Goal: Complete application form

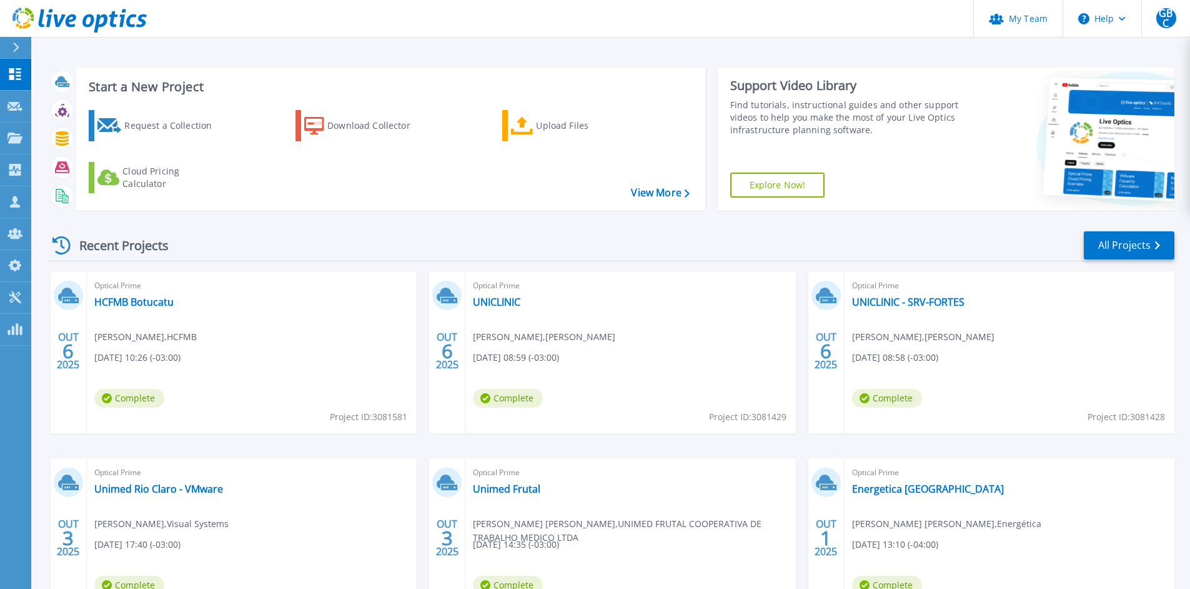
click at [17, 48] on icon at bounding box center [16, 47] width 6 height 10
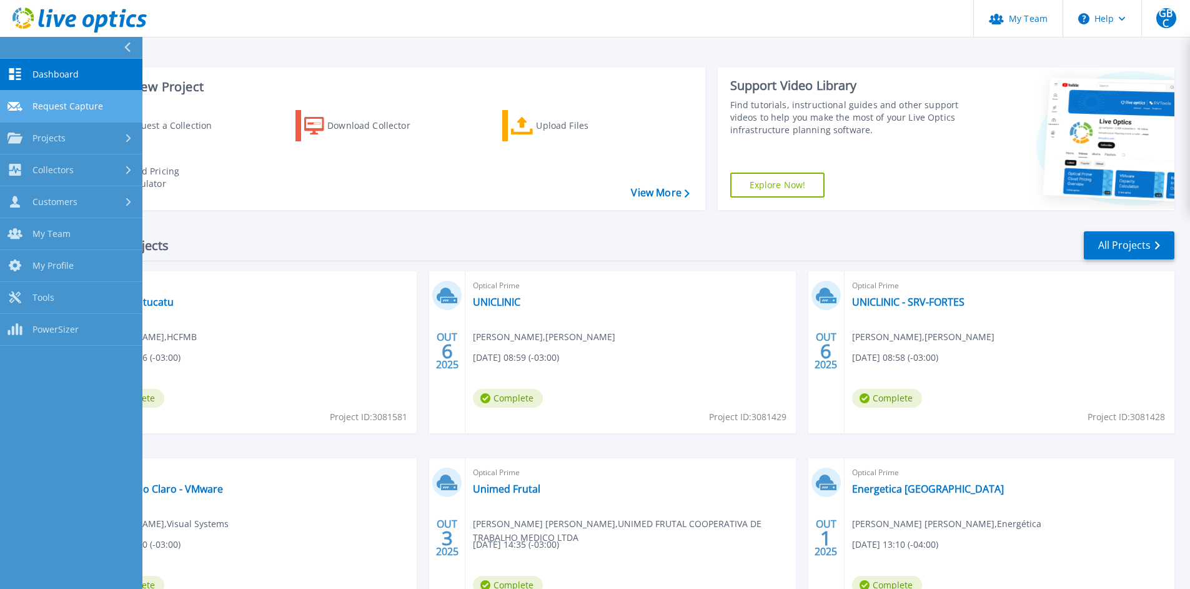
click at [54, 101] on span "Request Capture" at bounding box center [67, 106] width 71 height 11
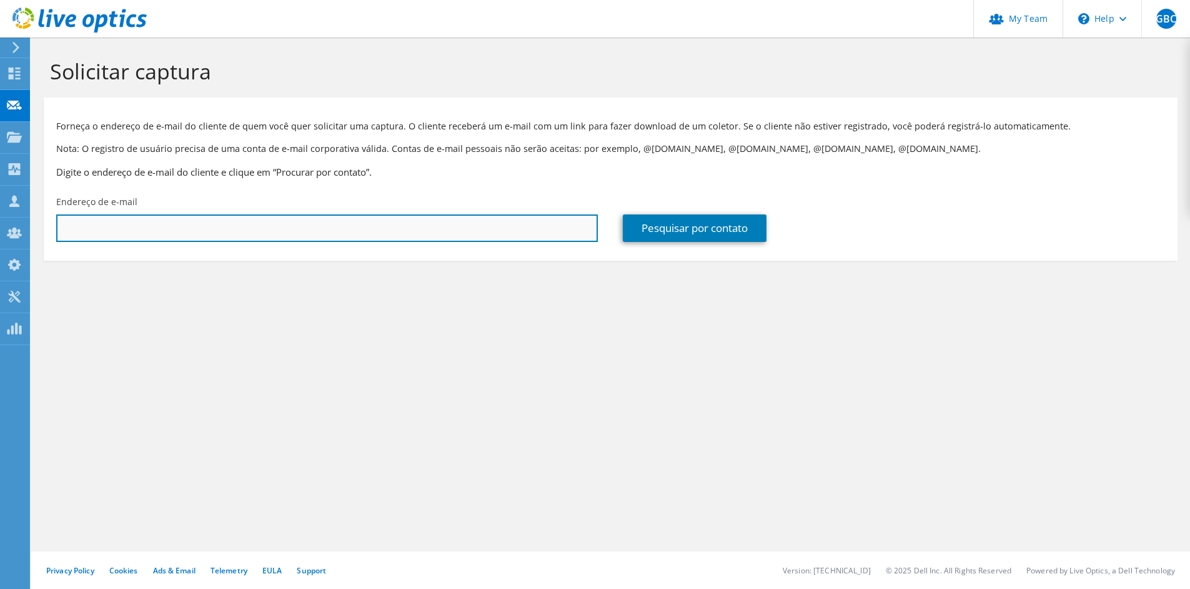
click at [312, 232] on input "text" at bounding box center [327, 227] width 542 height 27
paste input "[EMAIL_ADDRESS][DOMAIN_NAME]"
type input "[EMAIL_ADDRESS][DOMAIN_NAME]"
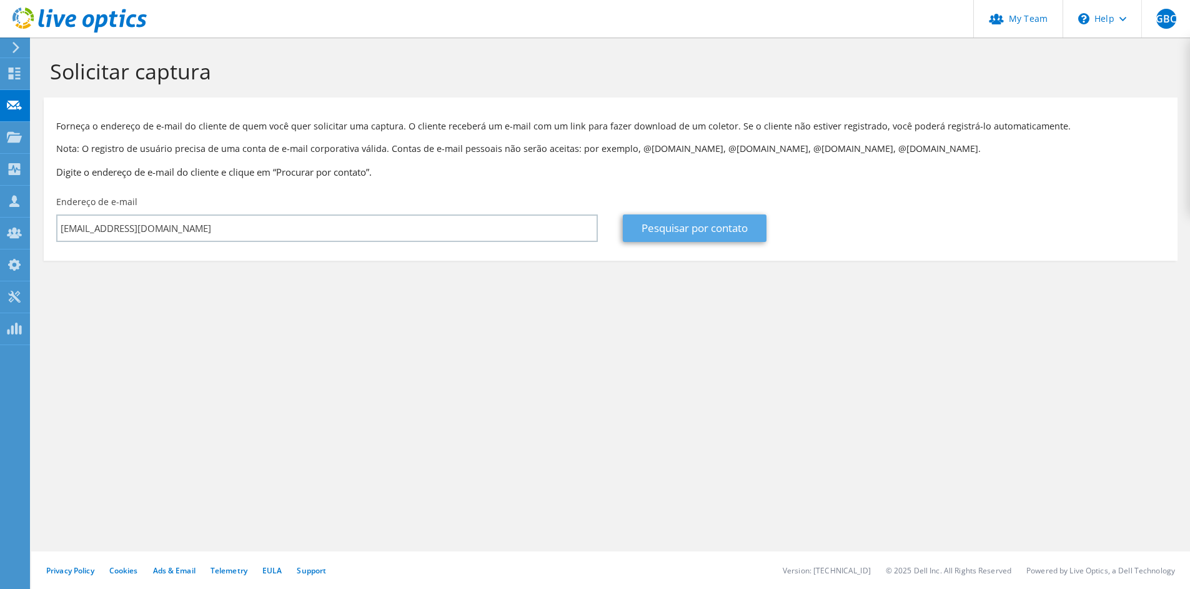
click at [670, 230] on link "Pesquisar por contato" at bounding box center [695, 227] width 144 height 27
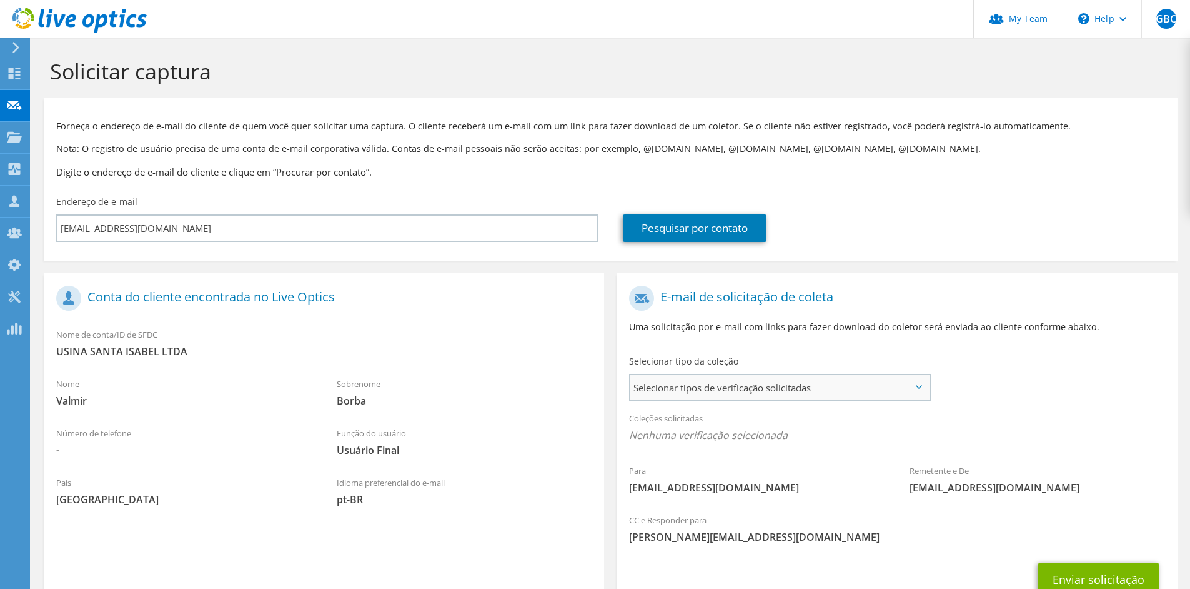
click at [727, 386] on span "Selecionar tipos de verificação solicitadas" at bounding box center [779, 387] width 299 height 25
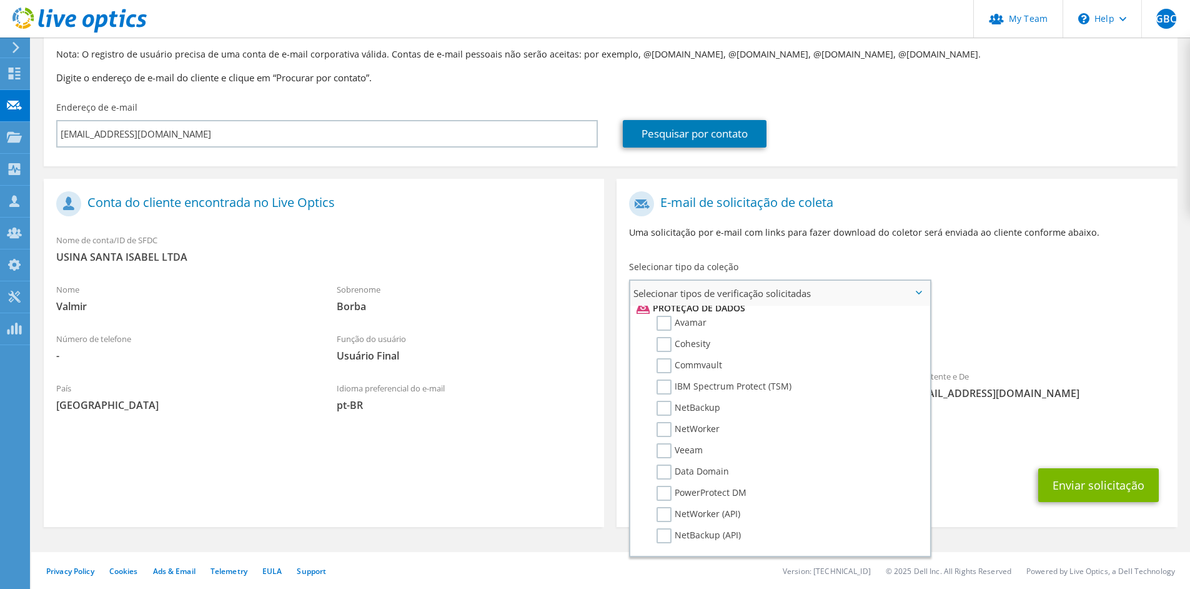
scroll to position [541, 0]
click at [670, 331] on label "Avamar" at bounding box center [682, 330] width 50 height 15
click at [0, 0] on input "Avamar" at bounding box center [0, 0] width 0 height 0
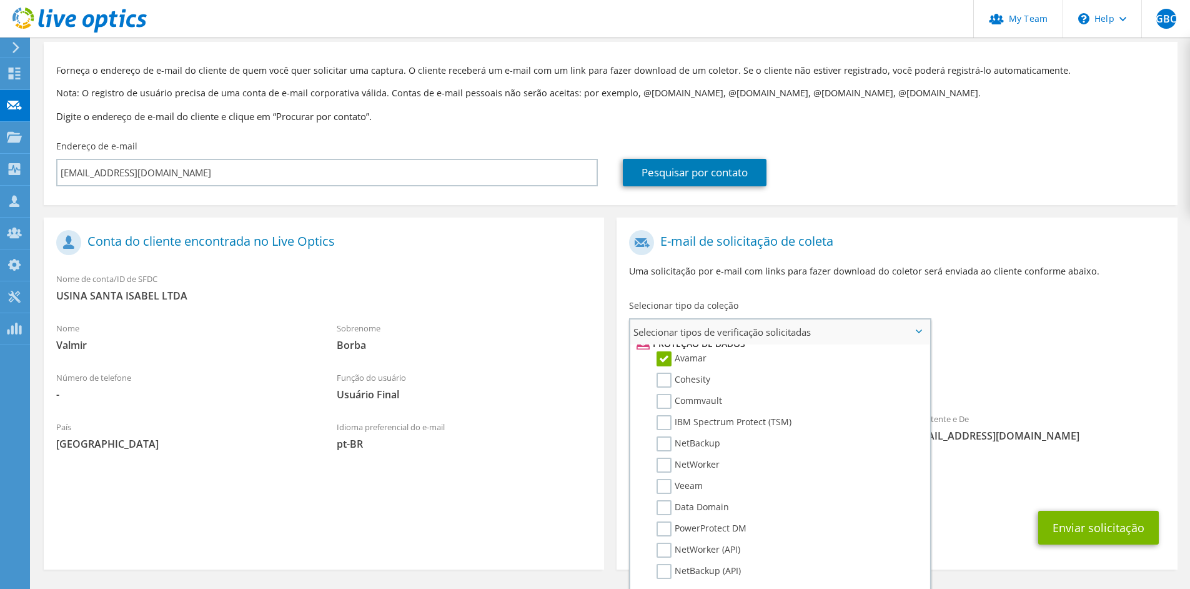
scroll to position [97, 0]
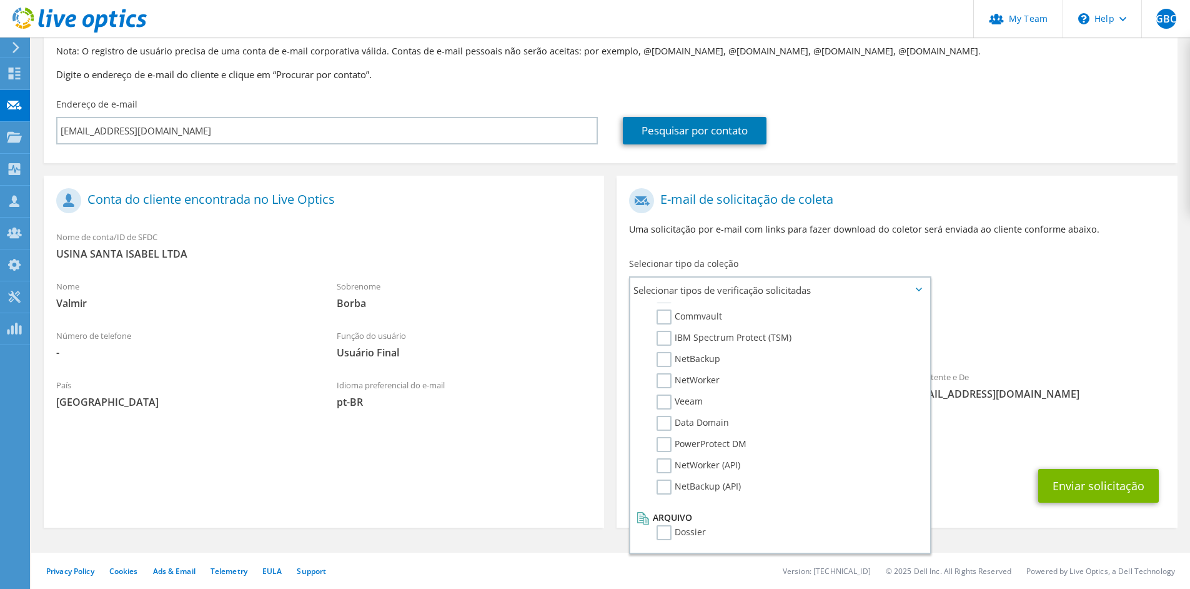
click at [999, 355] on div "Coleções solicitadas Nenhuma verificação selecionada Avamar" at bounding box center [897, 332] width 561 height 50
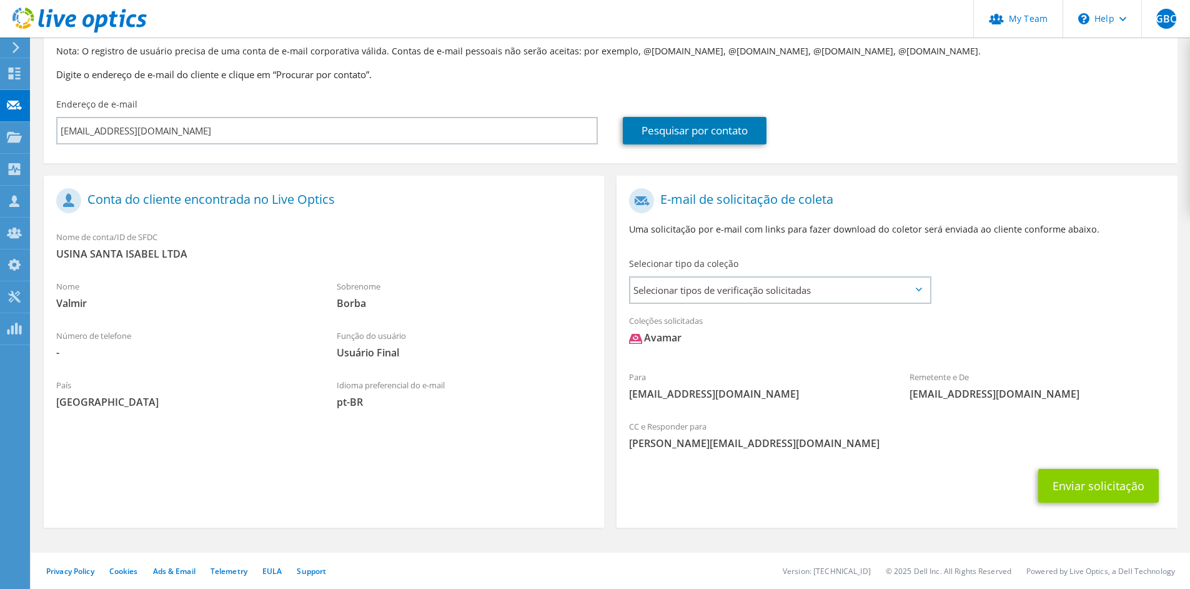
click at [1090, 491] on button "Enviar solicitação" at bounding box center [1099, 486] width 121 height 34
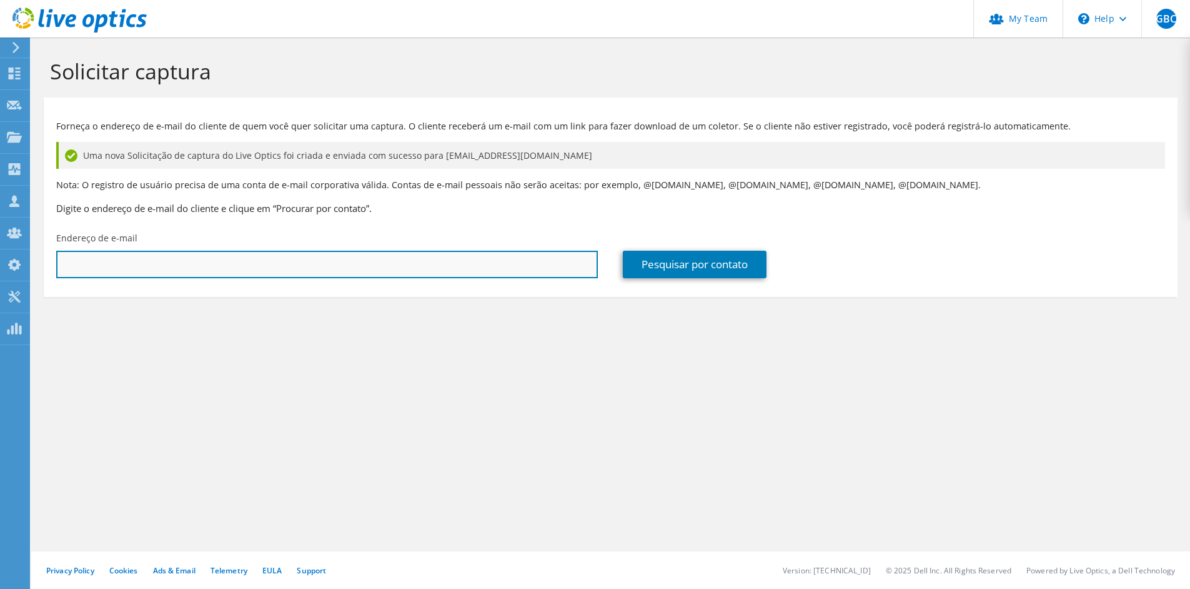
click at [423, 256] on input "text" at bounding box center [327, 264] width 542 height 27
paste input "[EMAIL_ADDRESS][DOMAIN_NAME]"
type input "[EMAIL_ADDRESS][DOMAIN_NAME]"
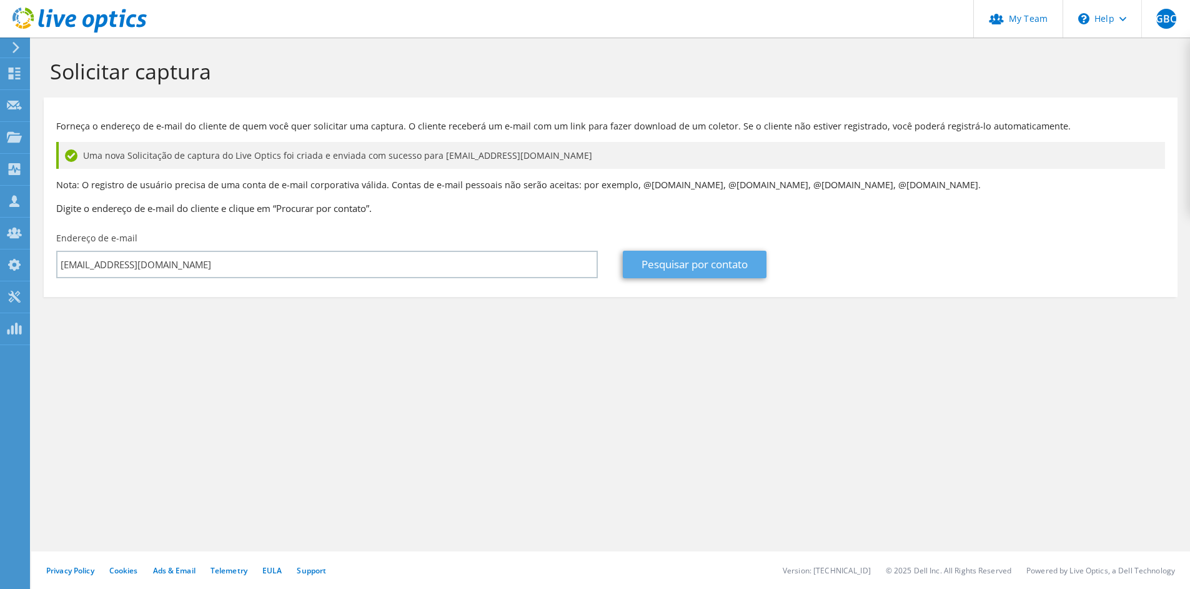
click at [669, 267] on link "Pesquisar por contato" at bounding box center [695, 264] width 144 height 27
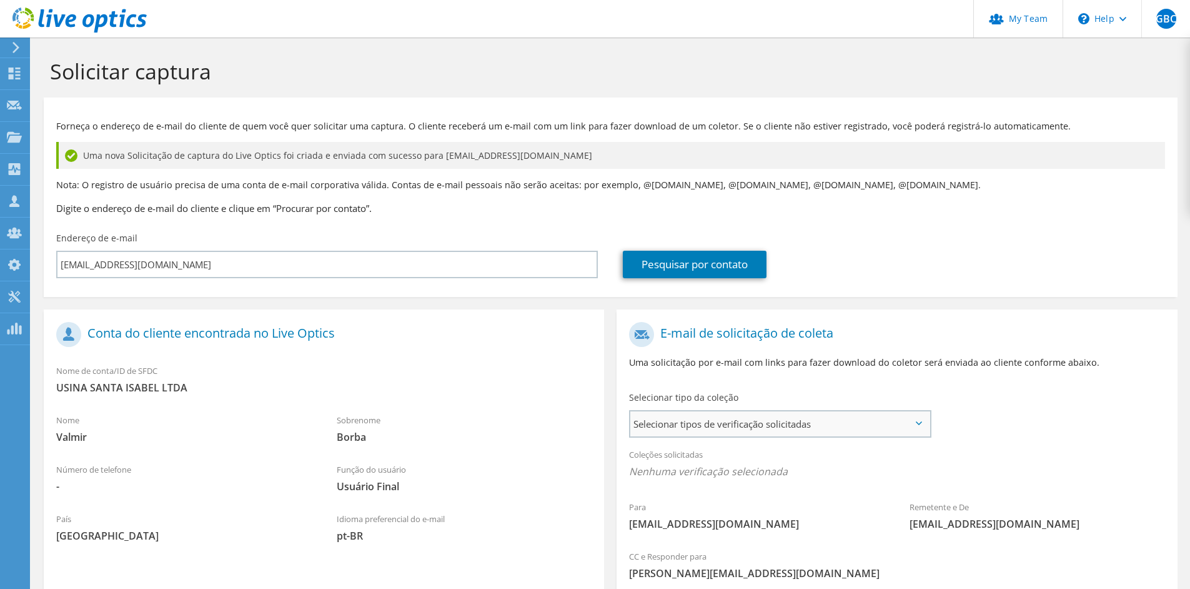
scroll to position [130, 0]
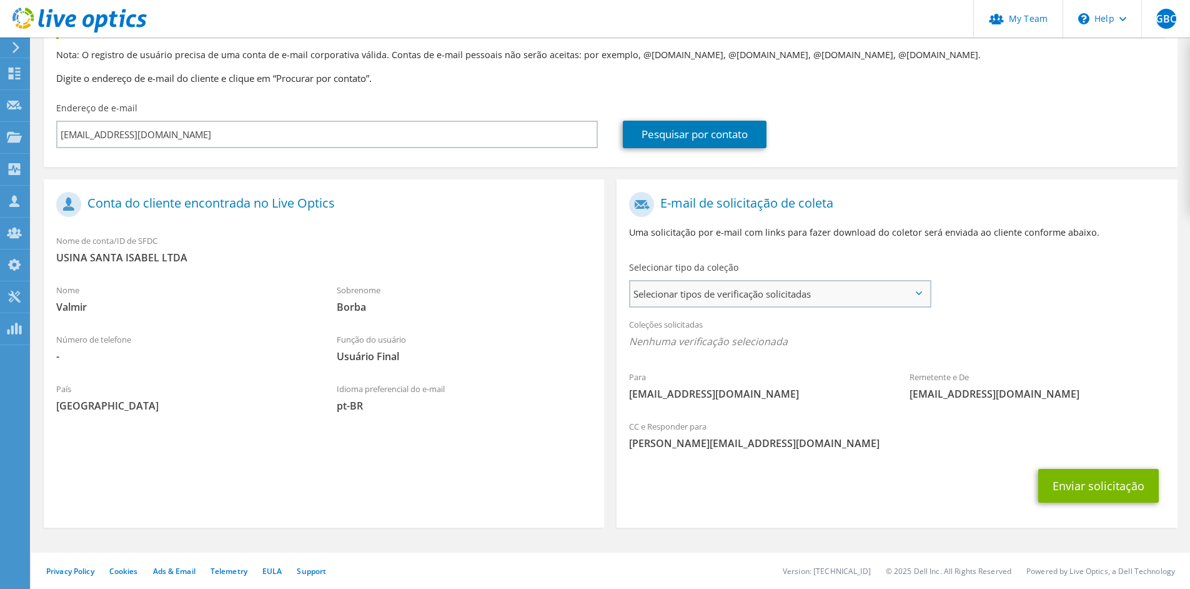
click at [784, 299] on span "Selecionar tipos de verificação solicitadas" at bounding box center [779, 293] width 299 height 25
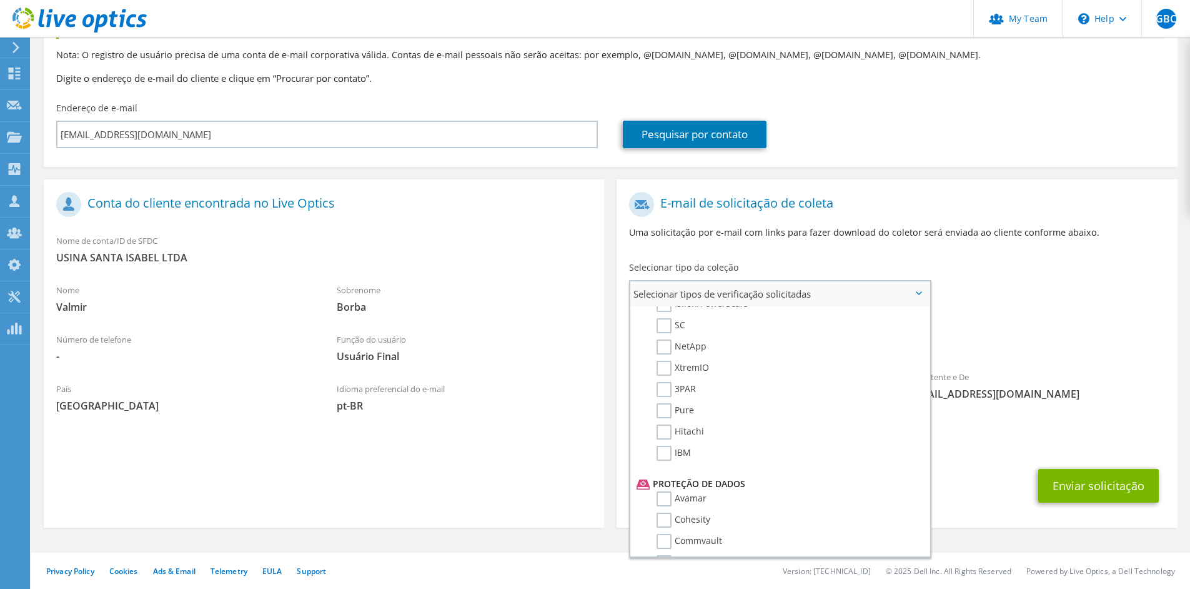
scroll to position [594, 0]
click at [714, 426] on label "Data Domain" at bounding box center [693, 426] width 72 height 15
click at [0, 0] on input "Data Domain" at bounding box center [0, 0] width 0 height 0
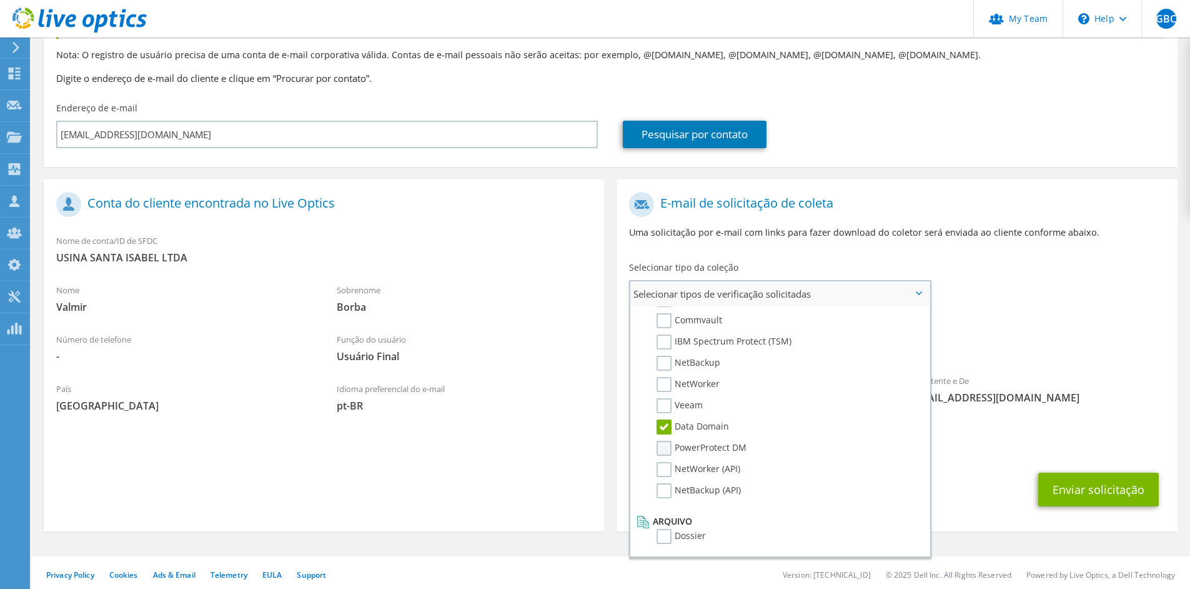
click at [713, 445] on label "PowerProtect DM" at bounding box center [702, 448] width 90 height 15
click at [0, 0] on input "PowerProtect DM" at bounding box center [0, 0] width 0 height 0
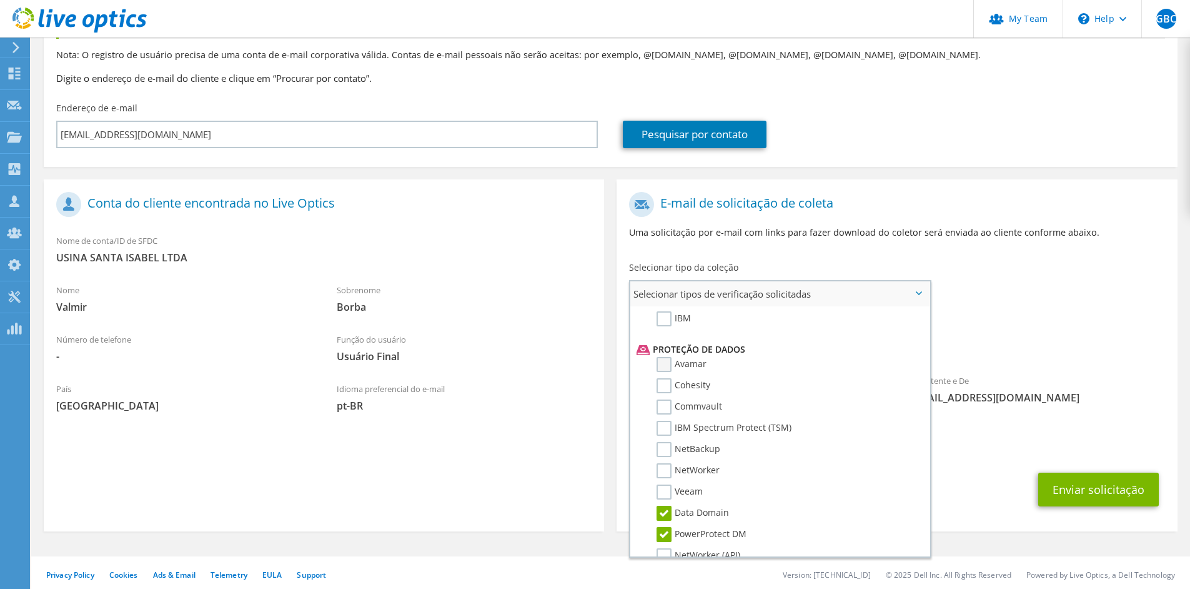
click at [669, 358] on label "Avamar" at bounding box center [682, 364] width 50 height 15
click at [0, 0] on input "Avamar" at bounding box center [0, 0] width 0 height 0
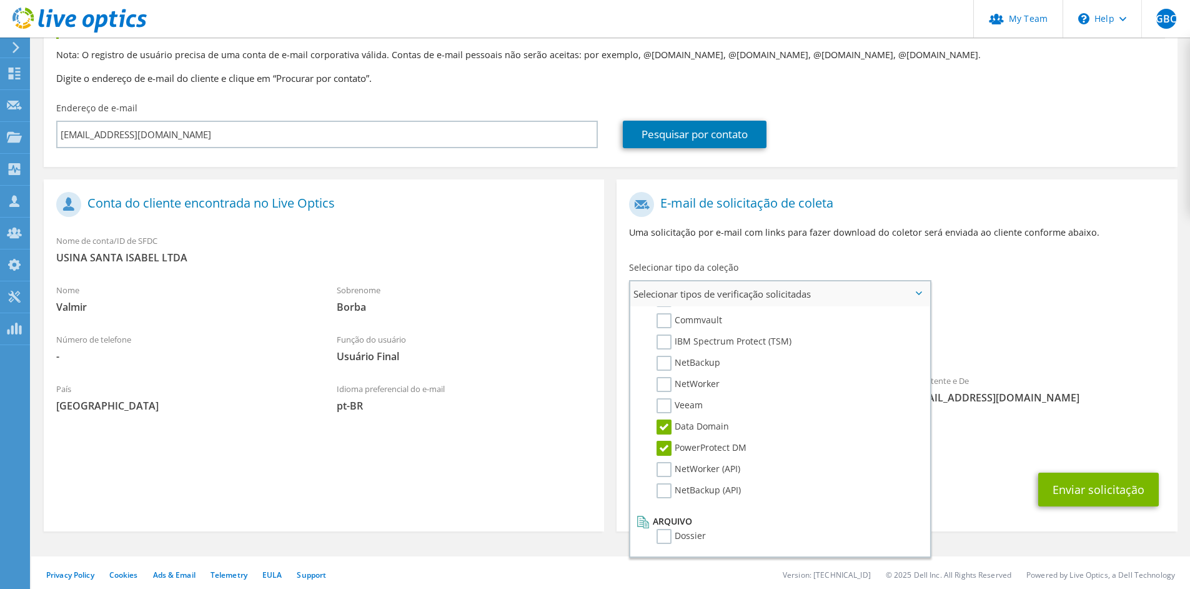
scroll to position [133, 0]
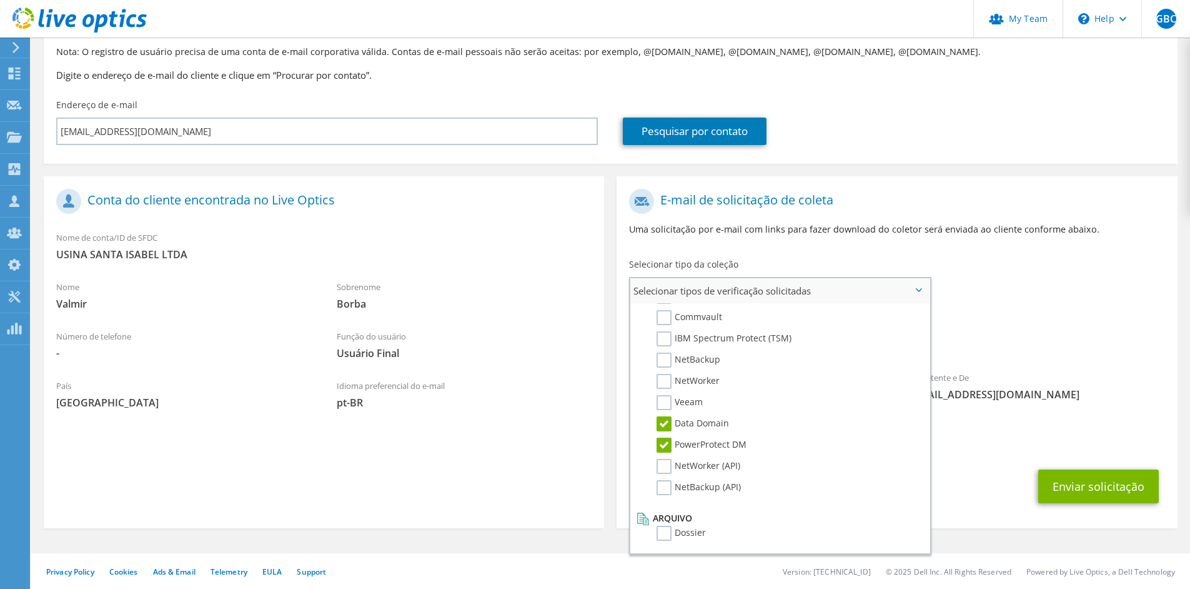
drag, startPoint x: 663, startPoint y: 446, endPoint x: 700, endPoint y: 455, distance: 38.5
click at [663, 446] on label "PowerProtect DM" at bounding box center [702, 444] width 90 height 15
click at [0, 0] on input "PowerProtect DM" at bounding box center [0, 0] width 0 height 0
click at [1022, 381] on div "Remetente e De [EMAIL_ADDRESS][DOMAIN_NAME]" at bounding box center [1037, 385] width 281 height 43
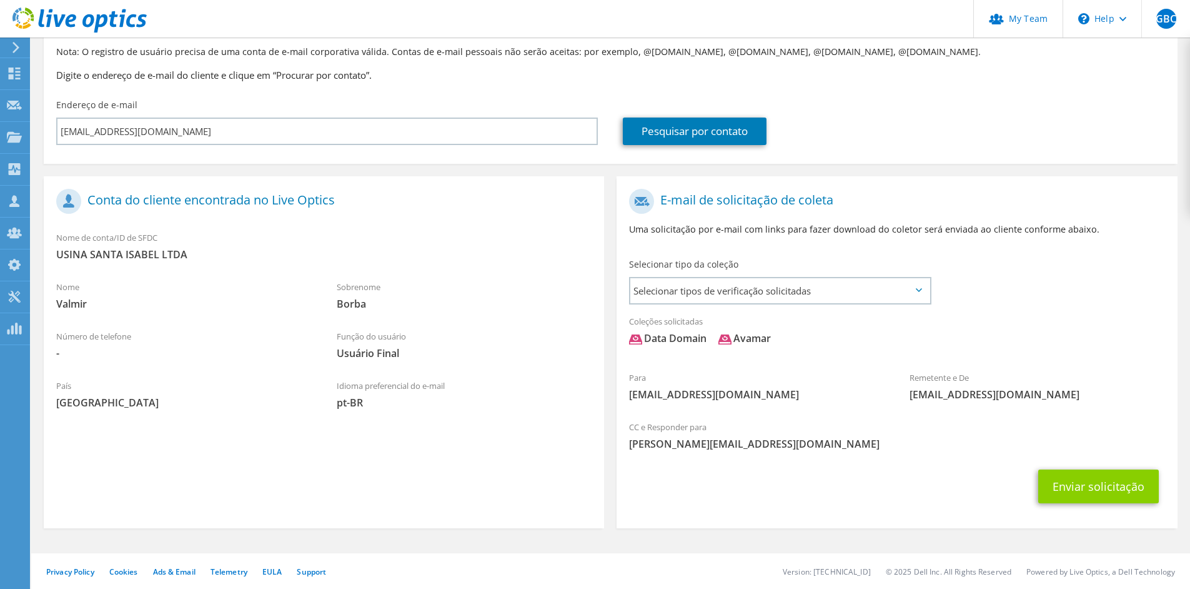
click at [1075, 479] on button "Enviar solicitação" at bounding box center [1099, 486] width 121 height 34
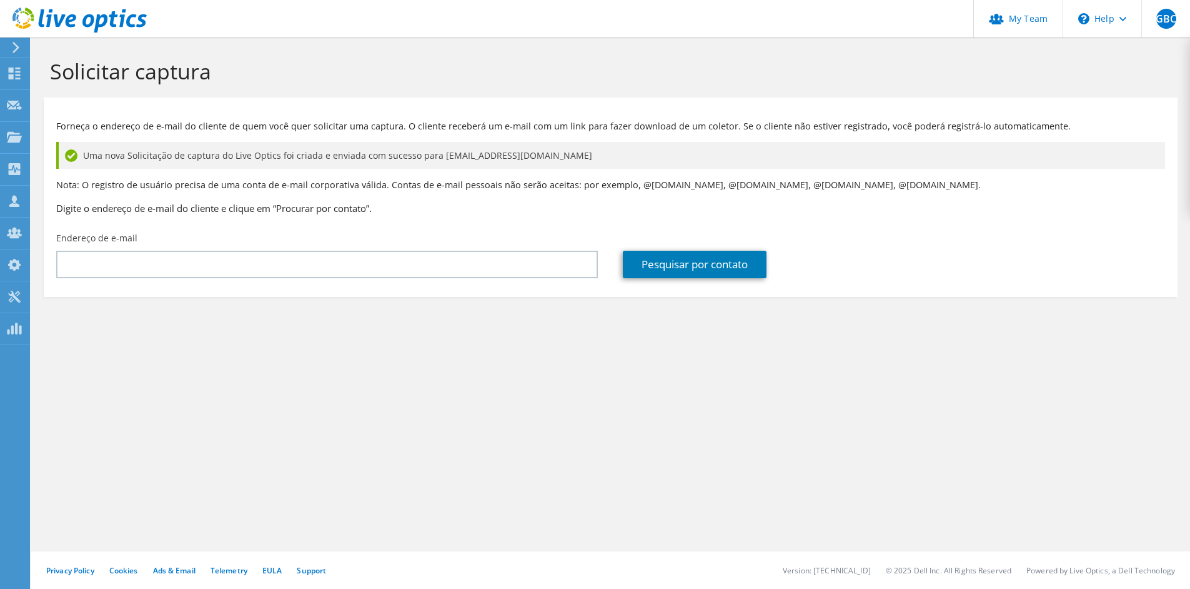
click at [907, 444] on div "Solicitar captura Forneça o endereço de e-mail do cliente de quem você quer sol…" at bounding box center [610, 312] width 1159 height 551
